Goal: Task Accomplishment & Management: Use online tool/utility

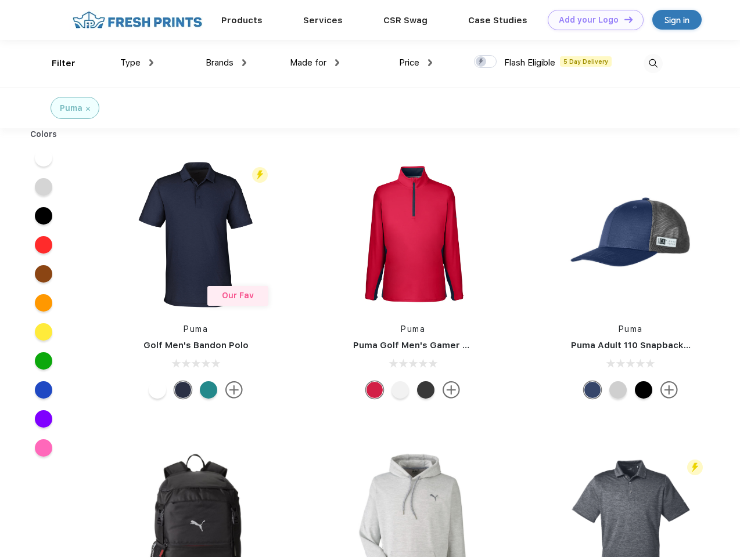
click at [591, 20] on link "Add your Logo Design Tool" at bounding box center [596, 20] width 96 height 20
click at [0, 0] on div "Design Tool" at bounding box center [0, 0] width 0 height 0
click at [623, 19] on link "Add your Logo Design Tool" at bounding box center [596, 20] width 96 height 20
click at [56, 63] on div "Filter" at bounding box center [64, 63] width 24 height 13
click at [137, 63] on span "Type" at bounding box center [130, 62] width 20 height 10
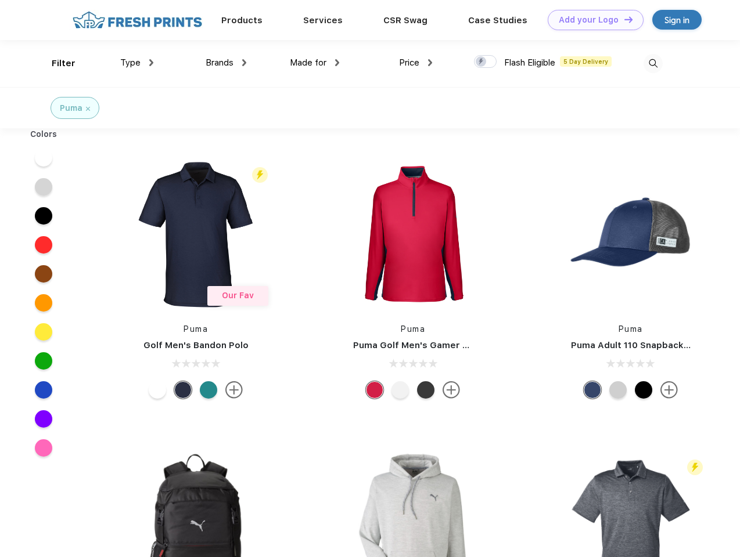
click at [226, 63] on span "Brands" at bounding box center [220, 62] width 28 height 10
click at [315, 63] on span "Made for" at bounding box center [308, 62] width 37 height 10
click at [416, 63] on span "Price" at bounding box center [409, 62] width 20 height 10
click at [485, 62] on div at bounding box center [485, 61] width 23 height 13
click at [481, 62] on input "checkbox" at bounding box center [478, 59] width 8 height 8
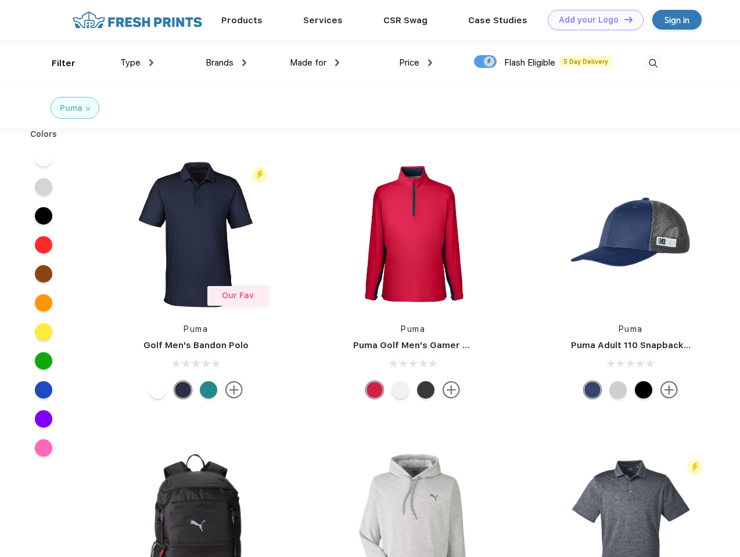
click at [653, 63] on img at bounding box center [652, 63] width 19 height 19
